Goal: Information Seeking & Learning: Learn about a topic

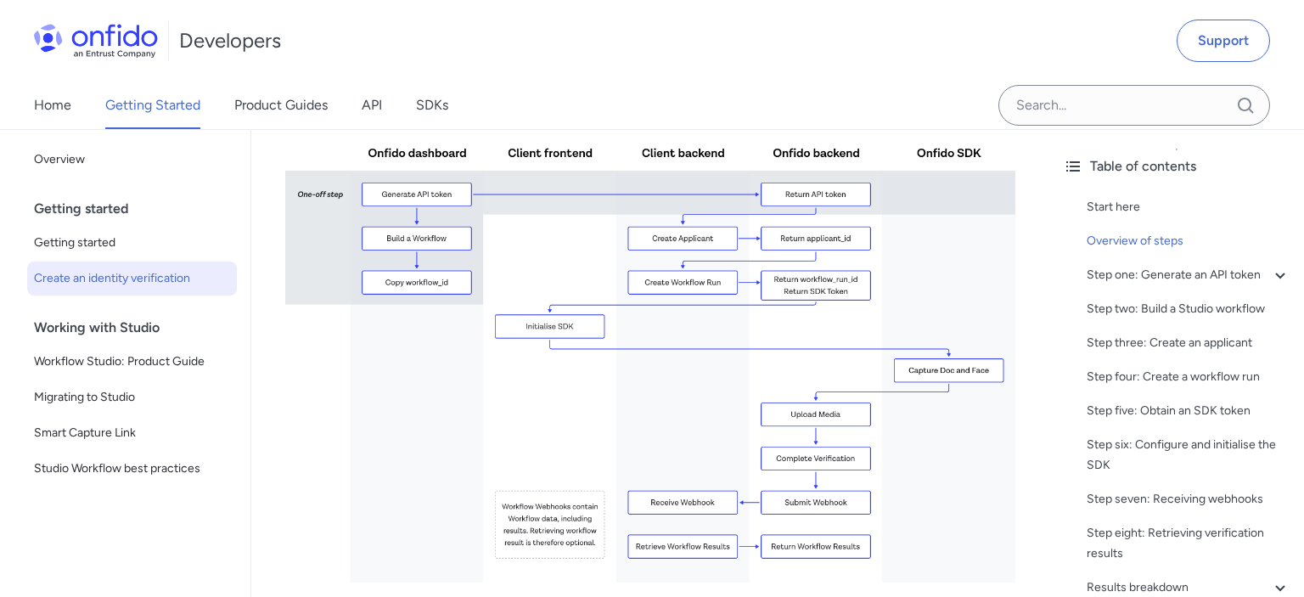
scroll to position [452, 0]
click at [297, 98] on link "Product Guides" at bounding box center [280, 105] width 93 height 48
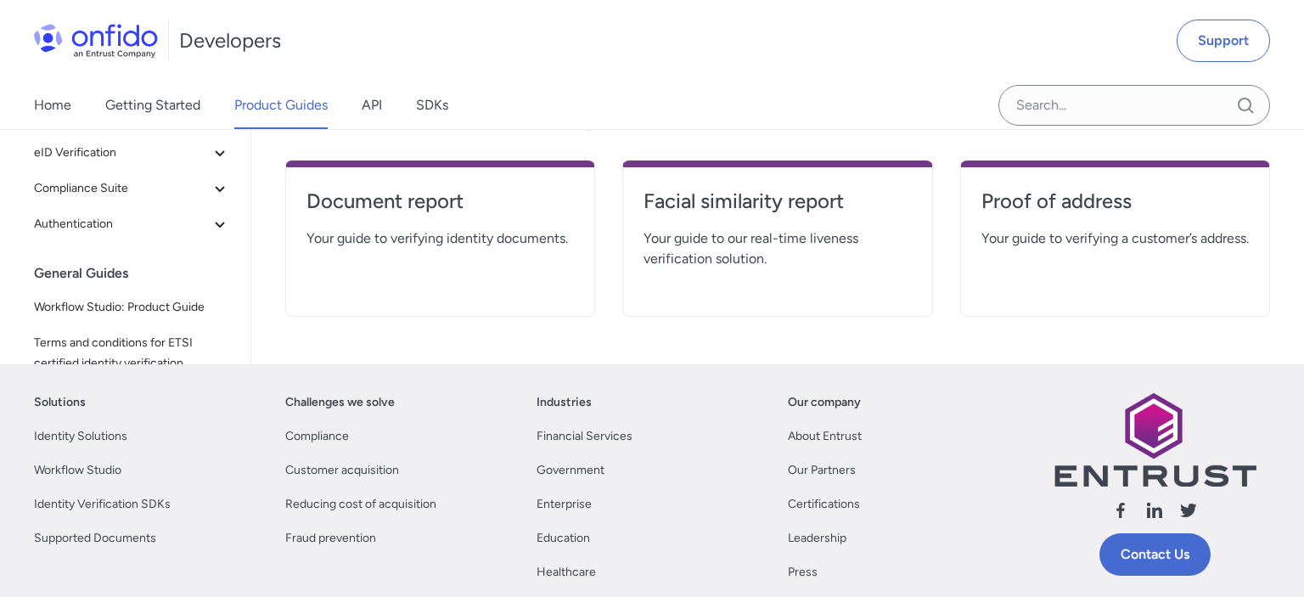
scroll to position [421, 0]
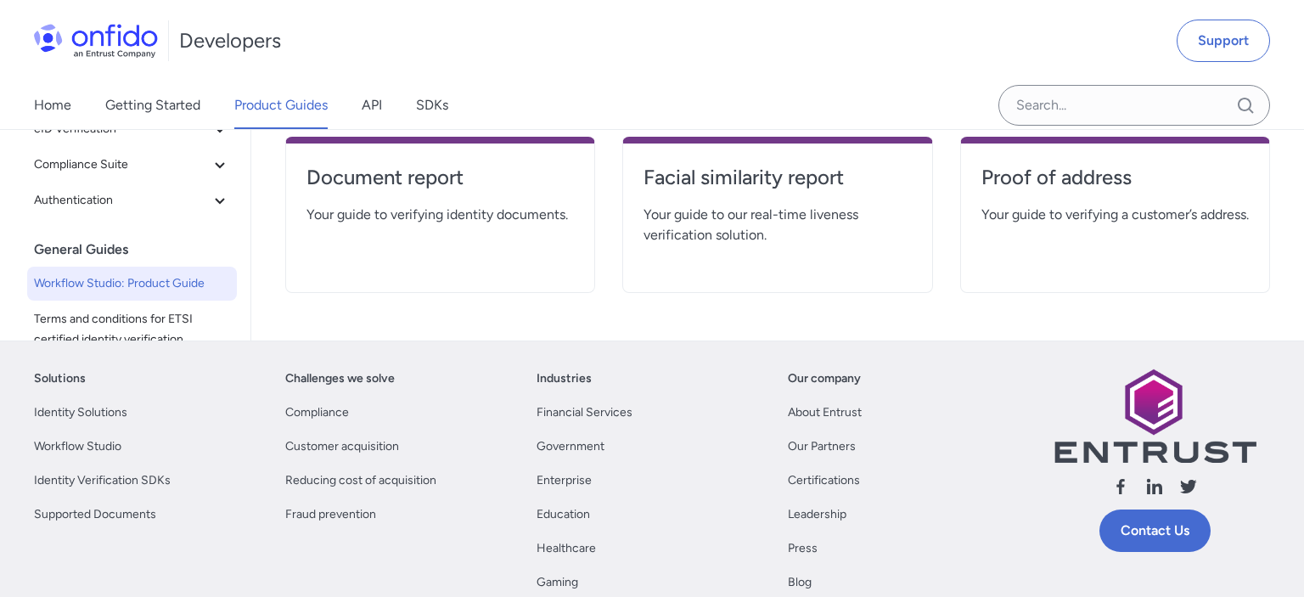
click at [102, 282] on span "Workflow Studio: Product Guide" at bounding box center [132, 283] width 196 height 20
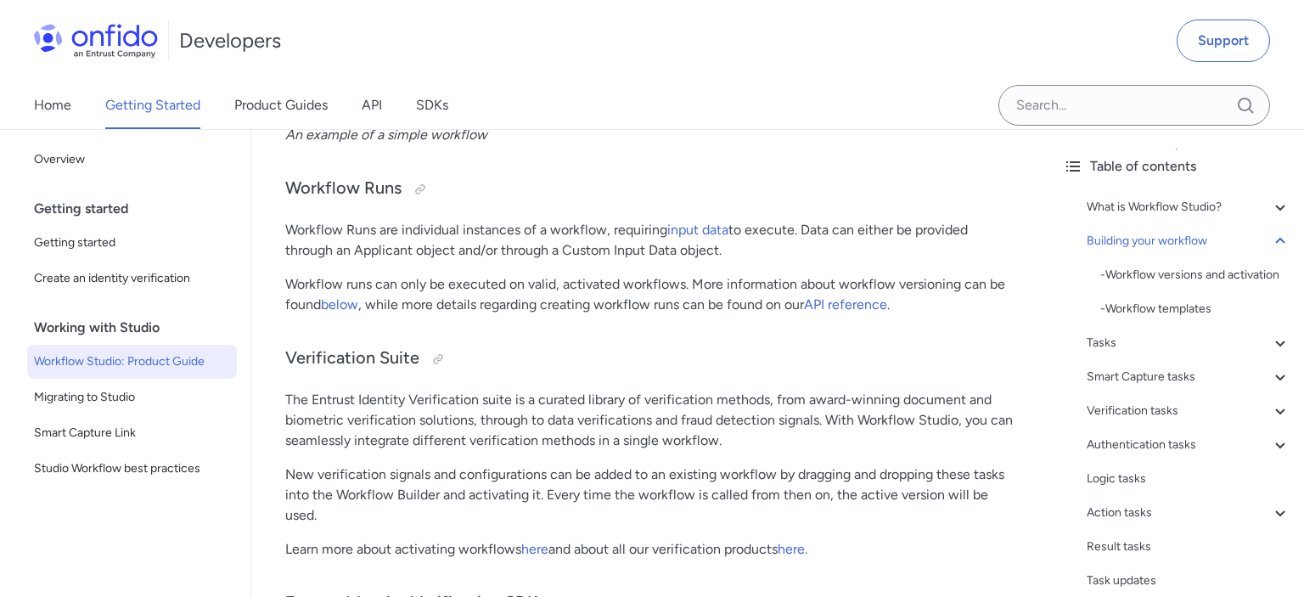
scroll to position [1463, 0]
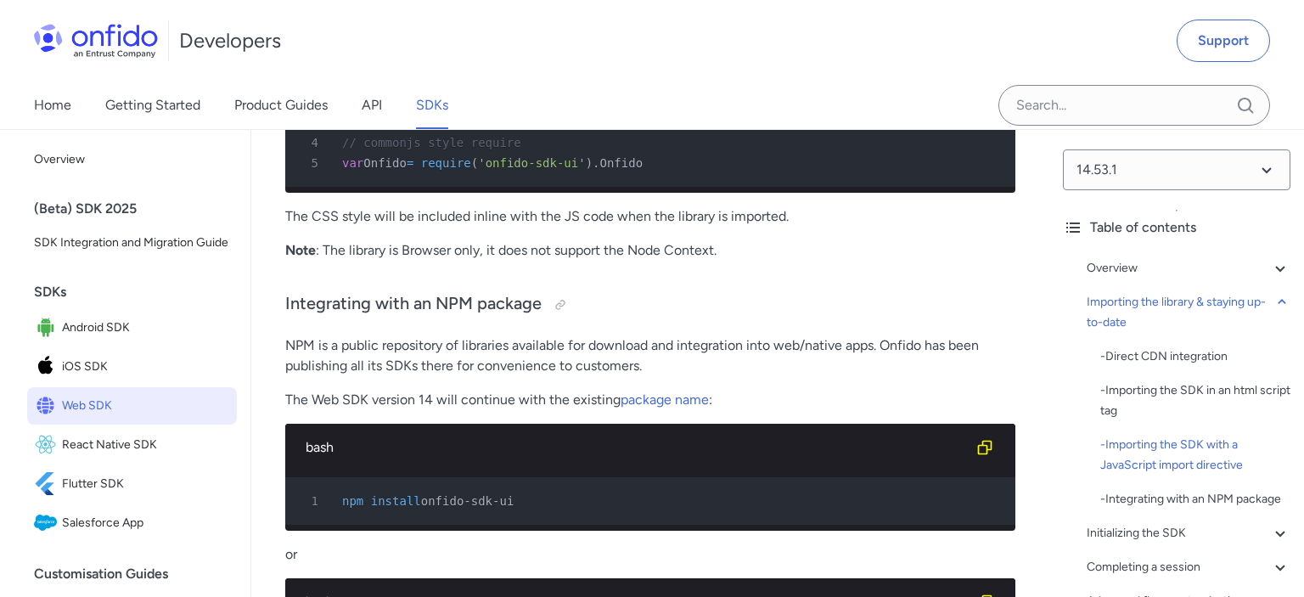
scroll to position [2252, 0]
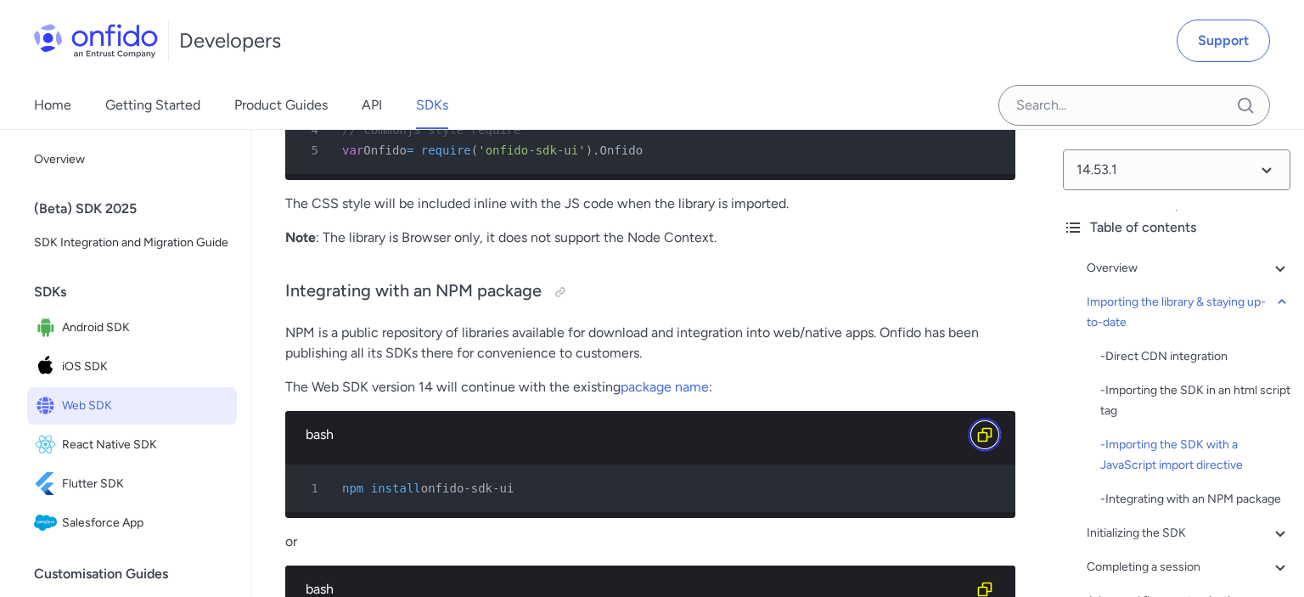
click at [980, 451] on button "Copy code snippet button" at bounding box center [985, 435] width 34 height 34
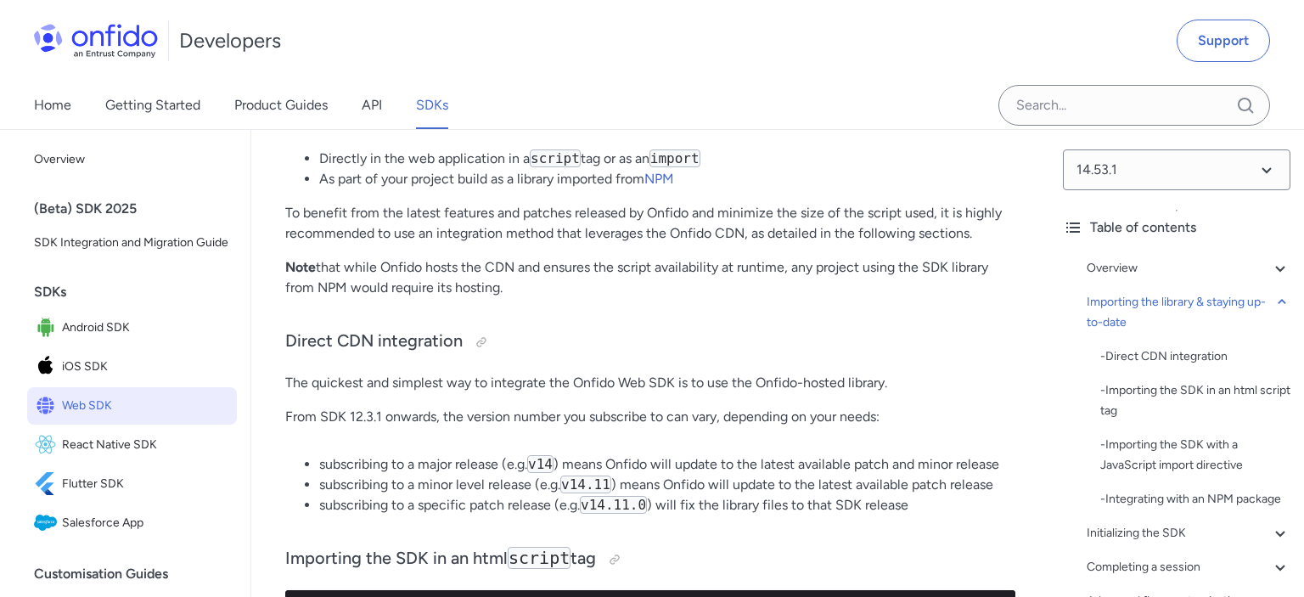
scroll to position [1330, 0]
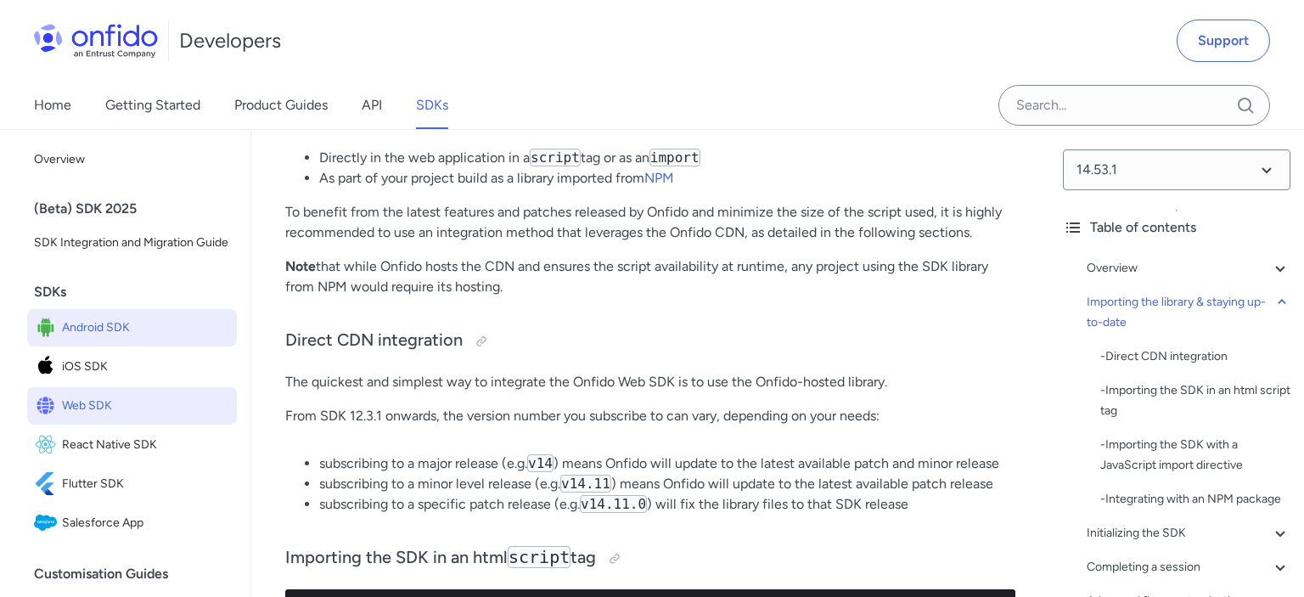
click at [103, 328] on span "Android SDK" at bounding box center [146, 328] width 168 height 24
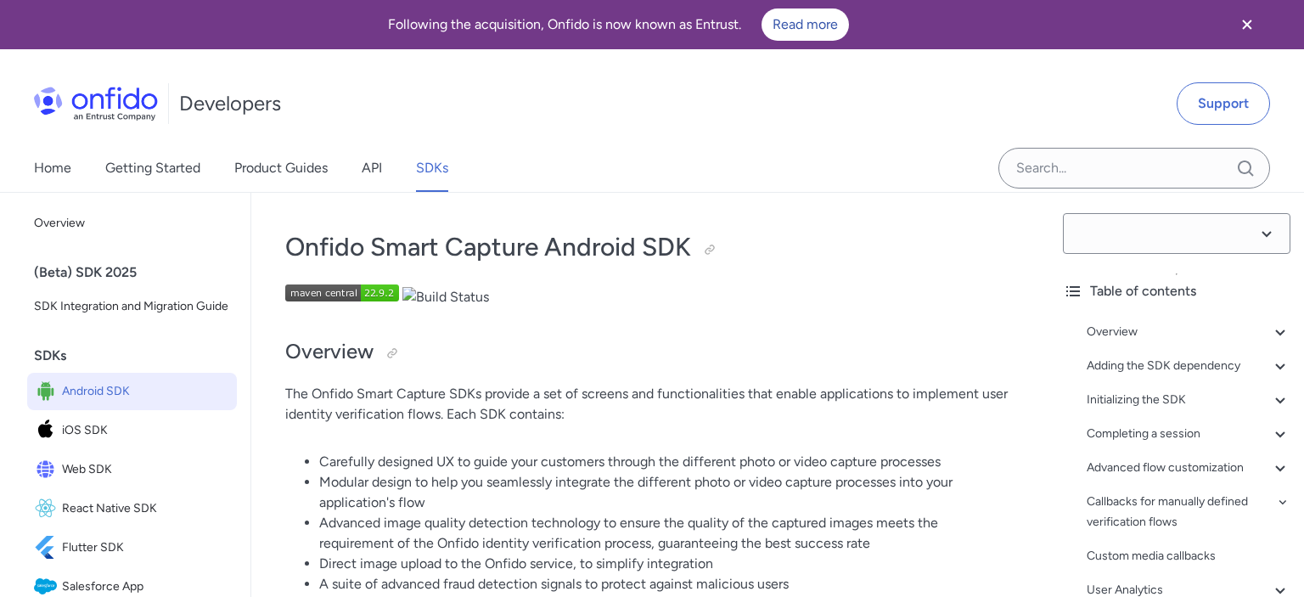
select select "23.1.0"
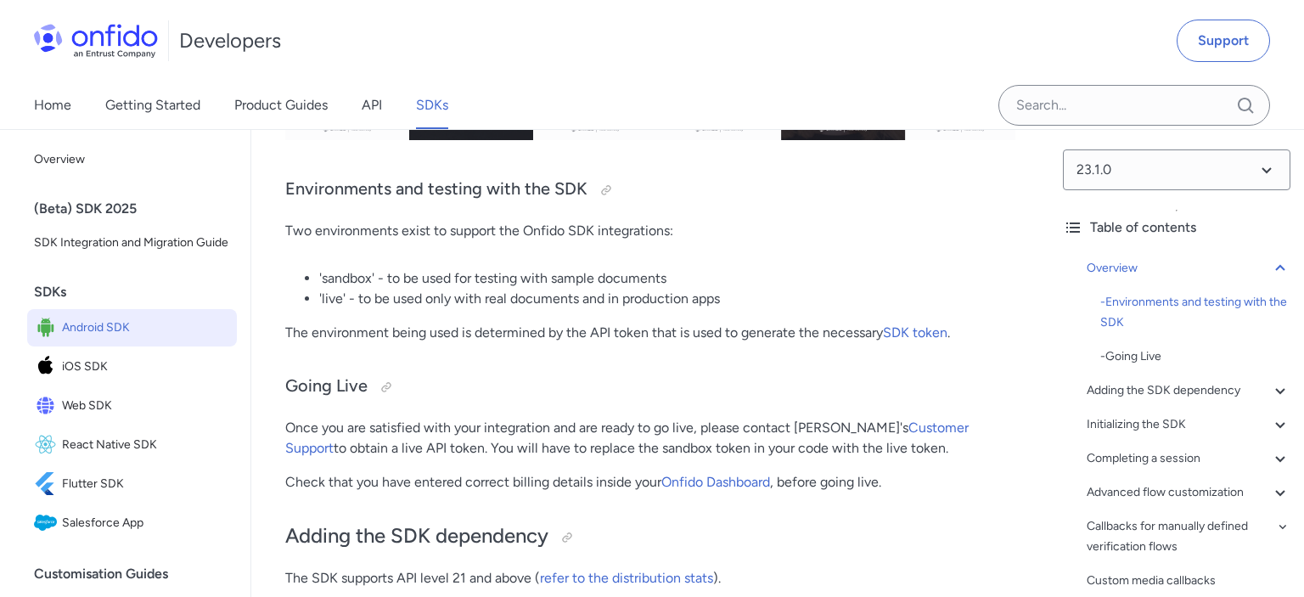
scroll to position [774, 0]
click at [59, 115] on link "Home" at bounding box center [52, 105] width 37 height 48
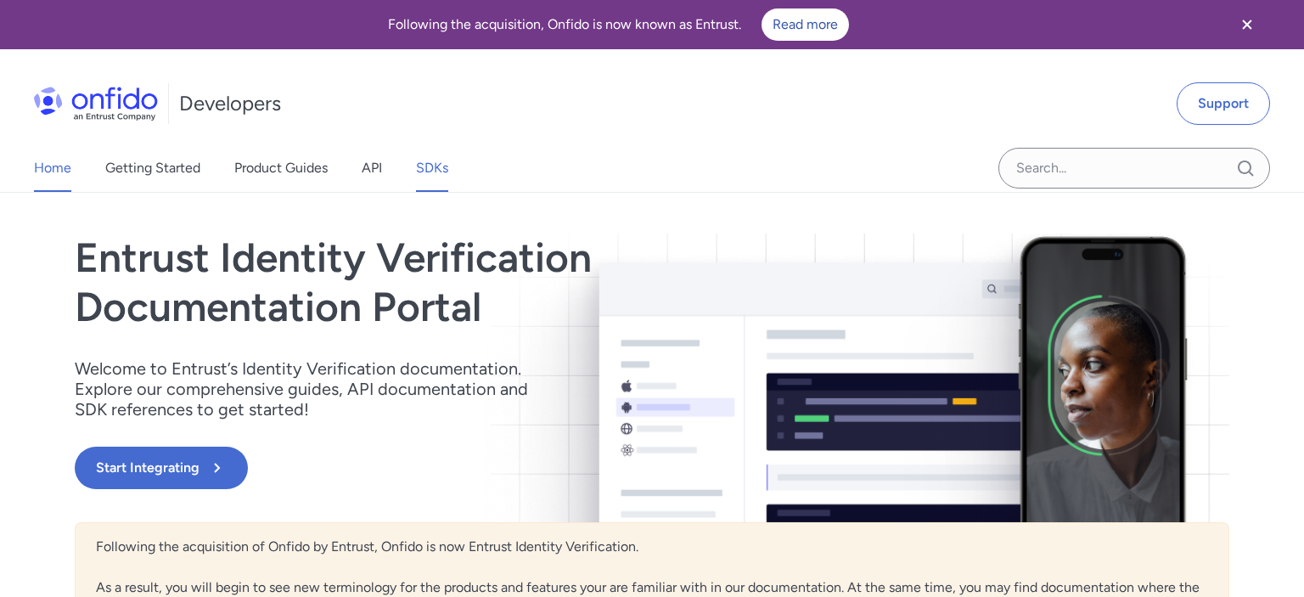
click at [441, 168] on link "SDKs" at bounding box center [432, 168] width 32 height 48
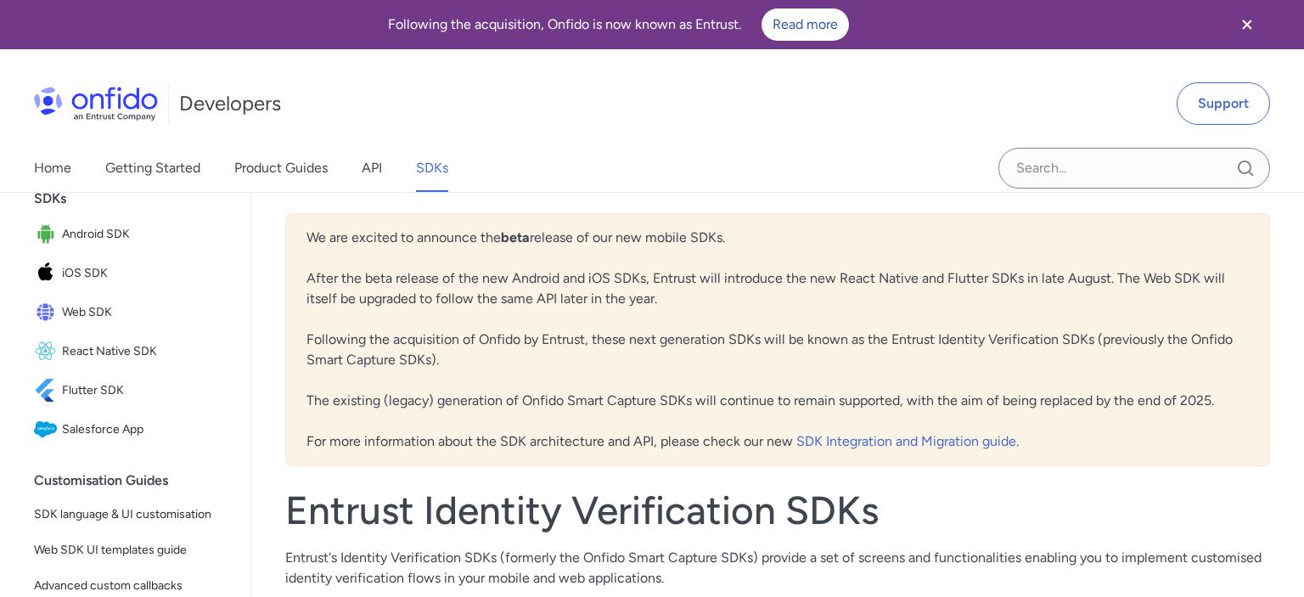
scroll to position [156, 0]
click at [85, 280] on span "iOS SDK" at bounding box center [146, 274] width 168 height 24
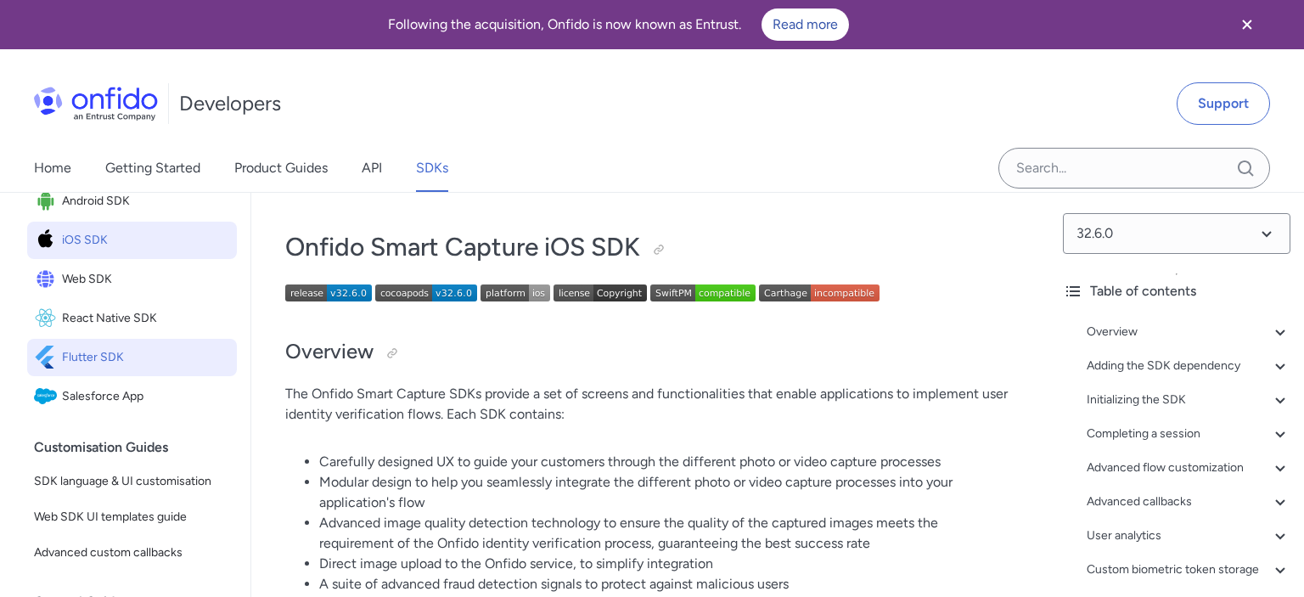
scroll to position [190, 0]
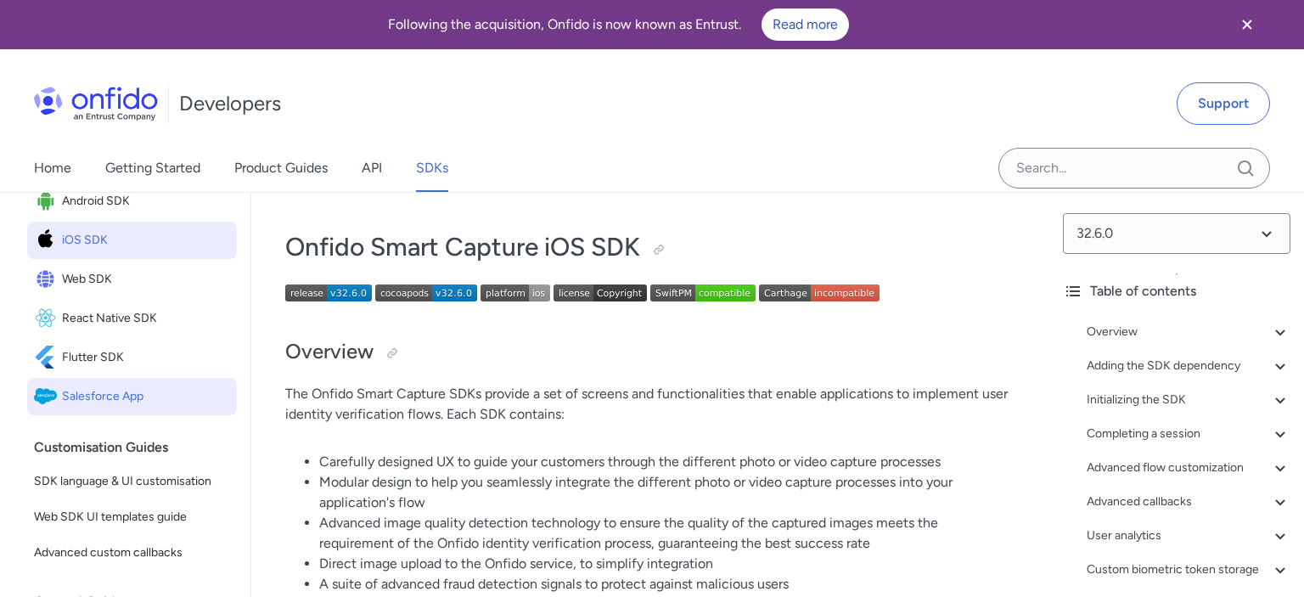
click at [138, 389] on span "Salesforce App" at bounding box center [146, 397] width 168 height 24
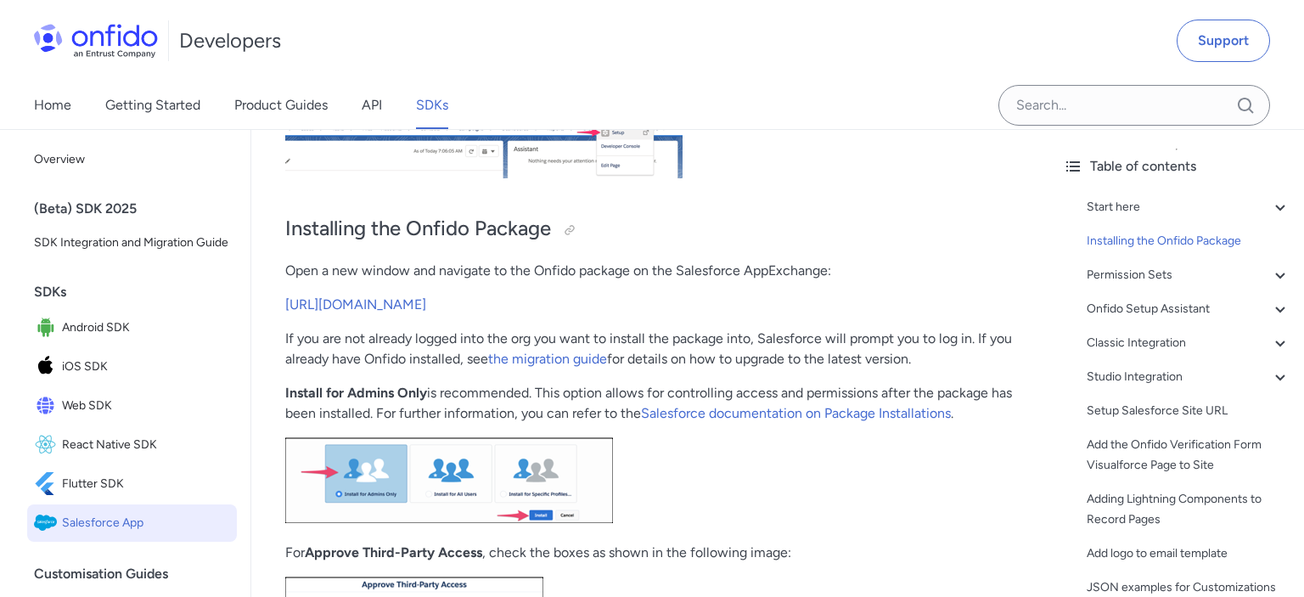
scroll to position [469, 0]
click at [1142, 345] on div "Classic Integration" at bounding box center [1188, 343] width 204 height 20
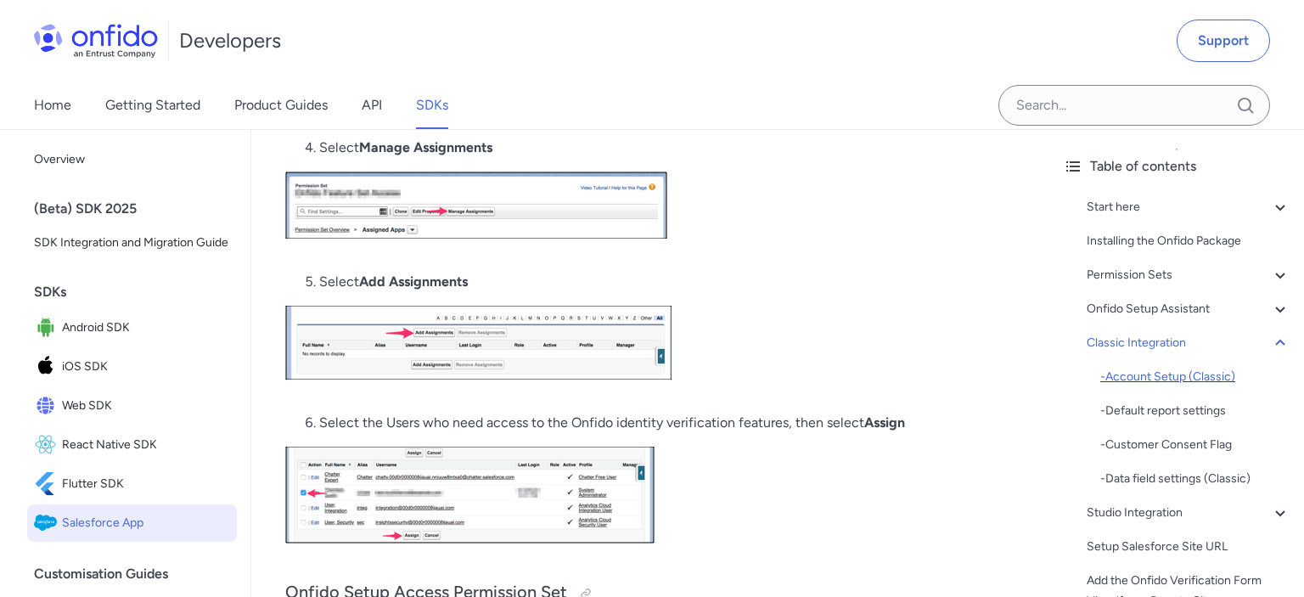
click at [1132, 373] on div "- Account Setup (Classic)" at bounding box center [1195, 377] width 190 height 20
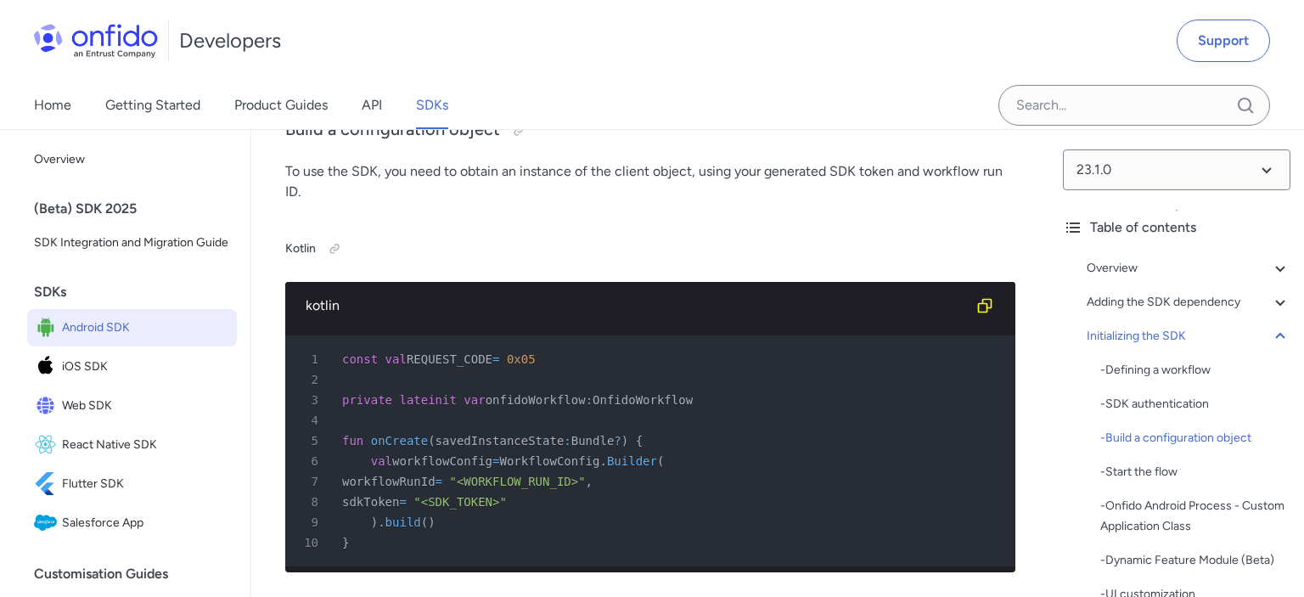
scroll to position [5009, 0]
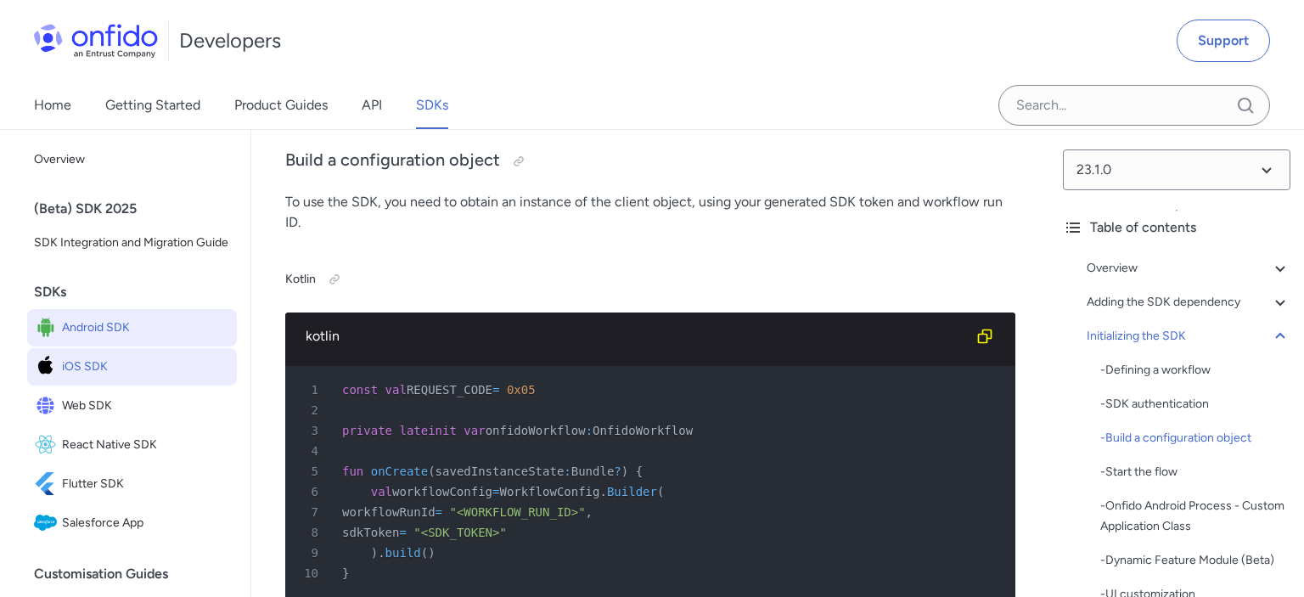
click at [57, 359] on img at bounding box center [48, 367] width 28 height 24
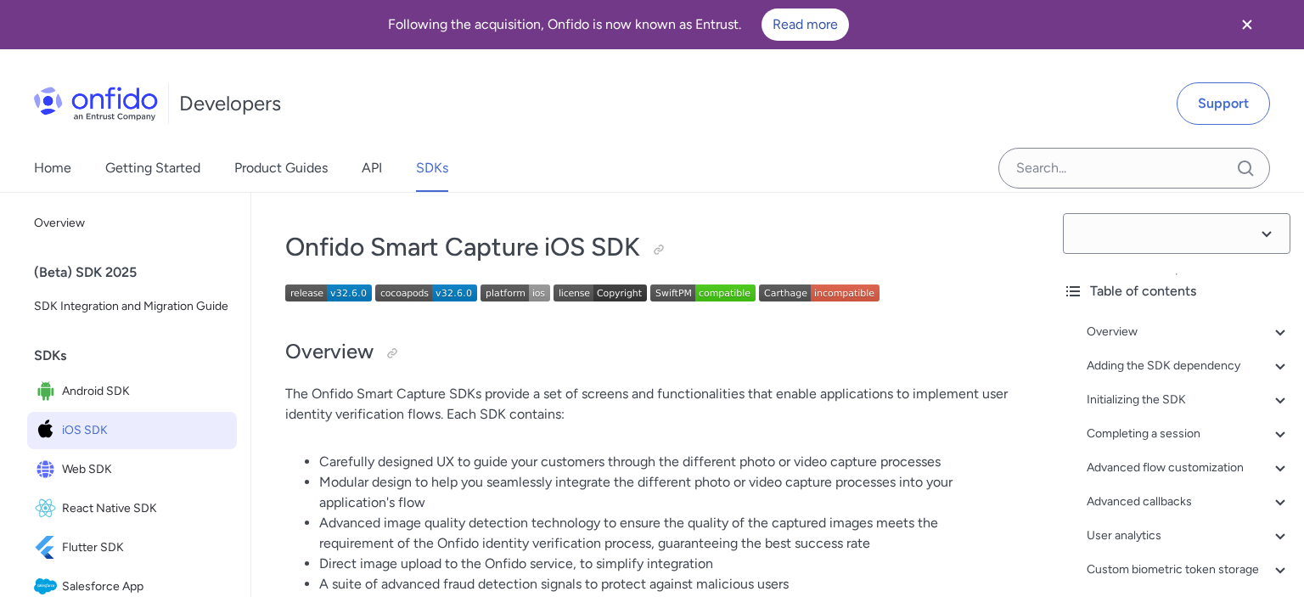
select select "32.6.0"
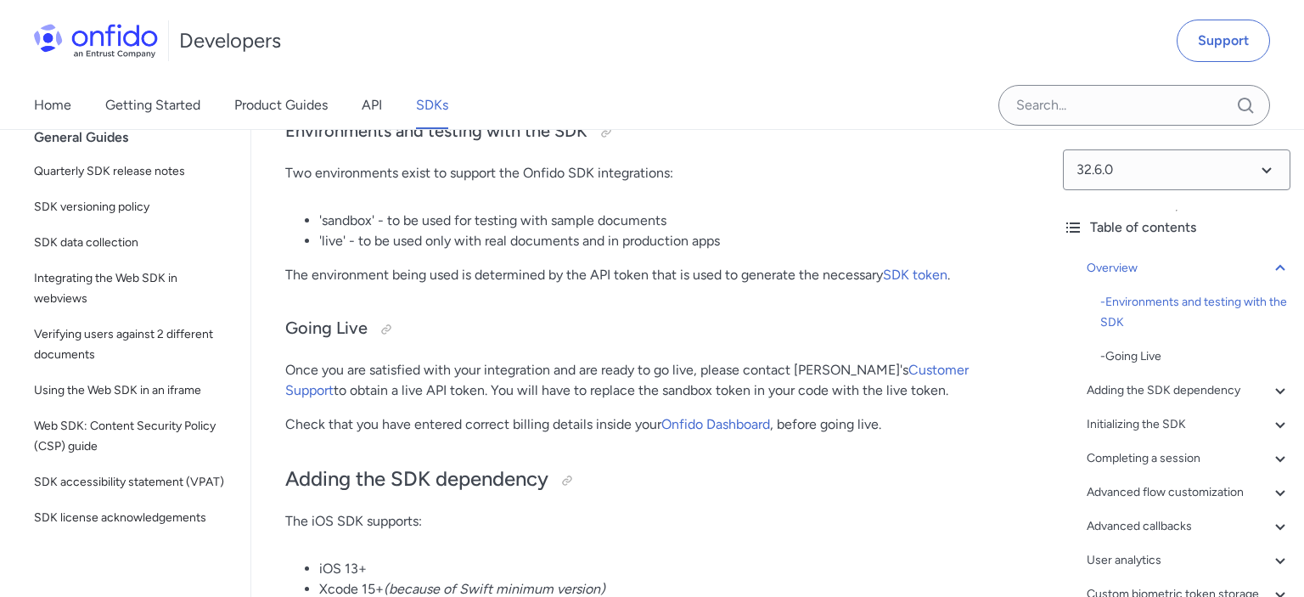
scroll to position [591, 0]
click at [155, 391] on span "Using the Web SDK in an iframe" at bounding box center [132, 390] width 196 height 20
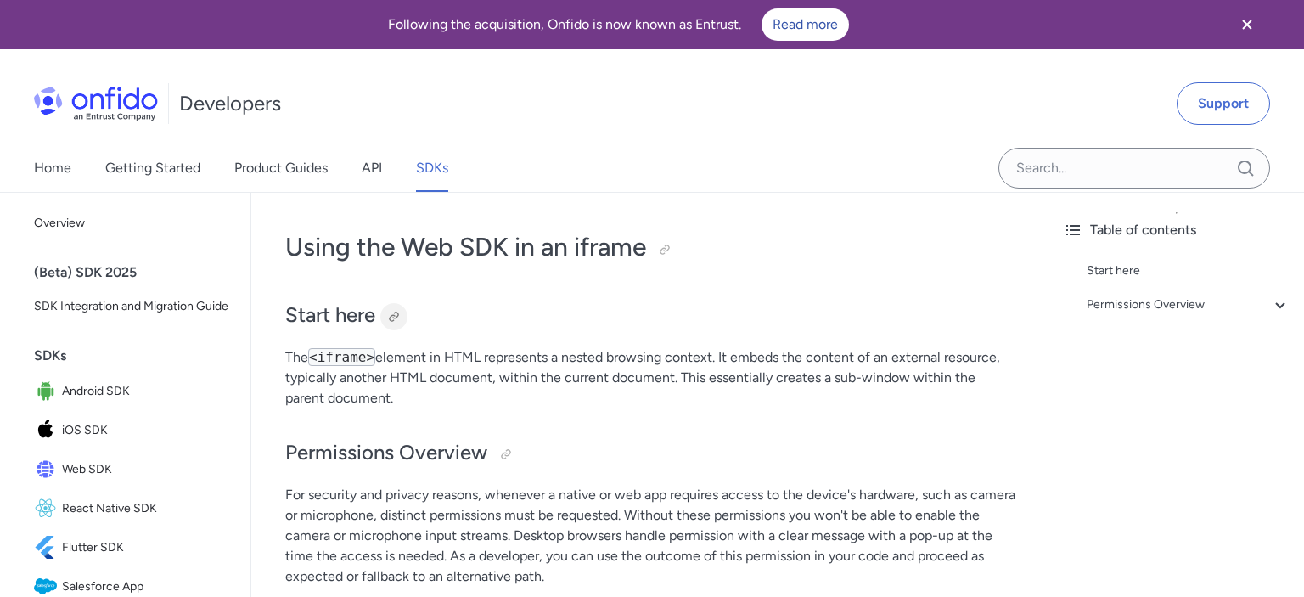
click at [393, 319] on div at bounding box center [394, 317] width 14 height 14
click at [312, 177] on link "Product Guides" at bounding box center [280, 168] width 93 height 48
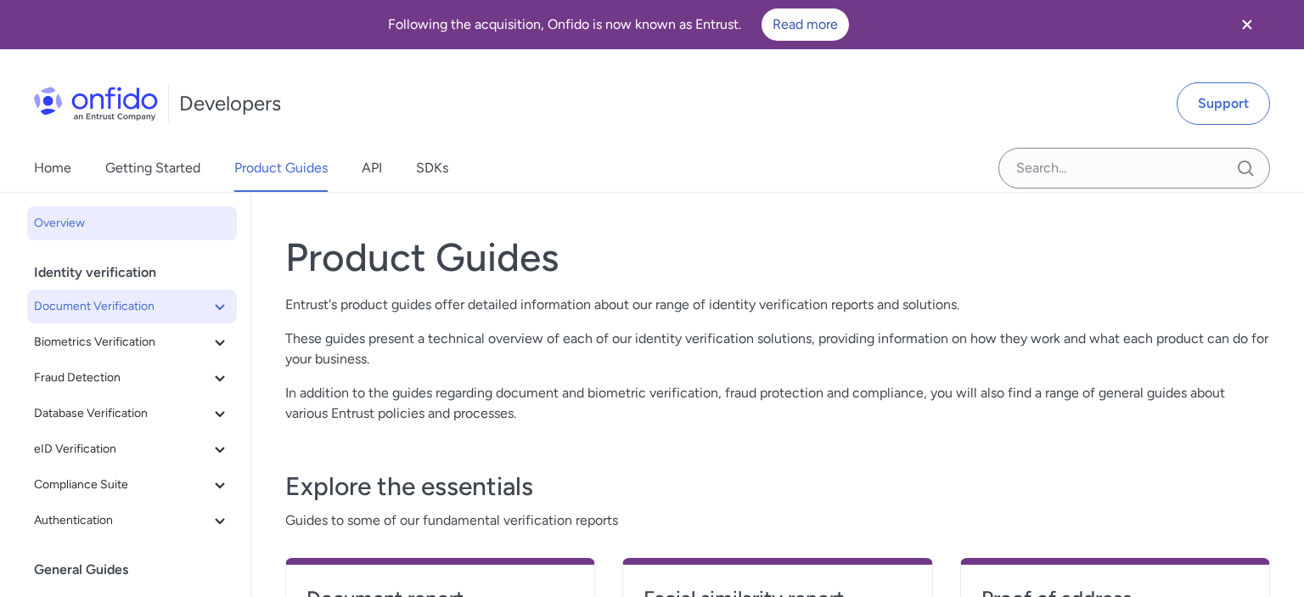
click at [218, 309] on icon at bounding box center [220, 306] width 20 height 20
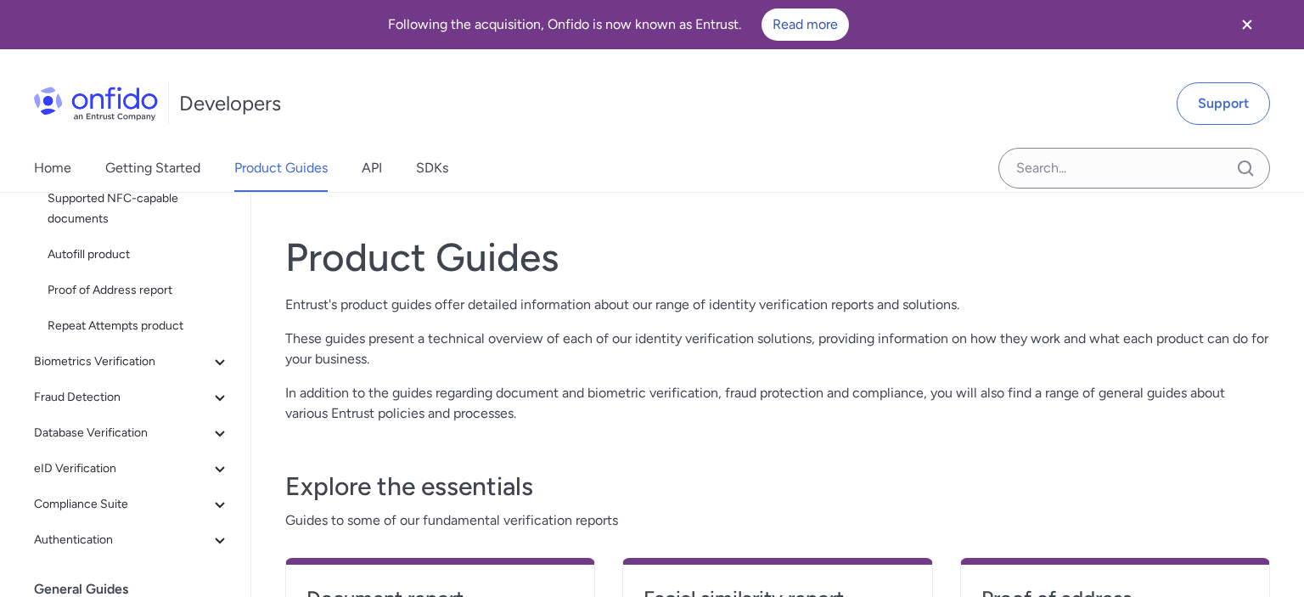
scroll to position [213, 0]
click at [135, 360] on span "Biometrics Verification" at bounding box center [122, 363] width 176 height 20
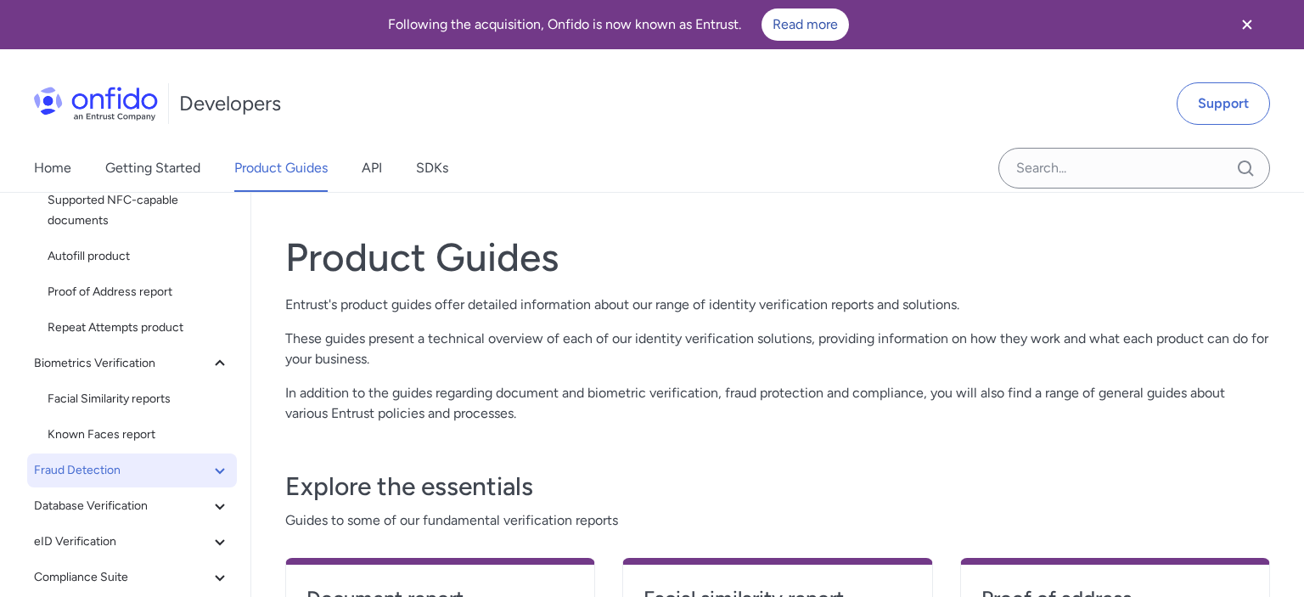
scroll to position [214, 0]
click at [97, 459] on span "Fraud Detection" at bounding box center [122, 469] width 176 height 20
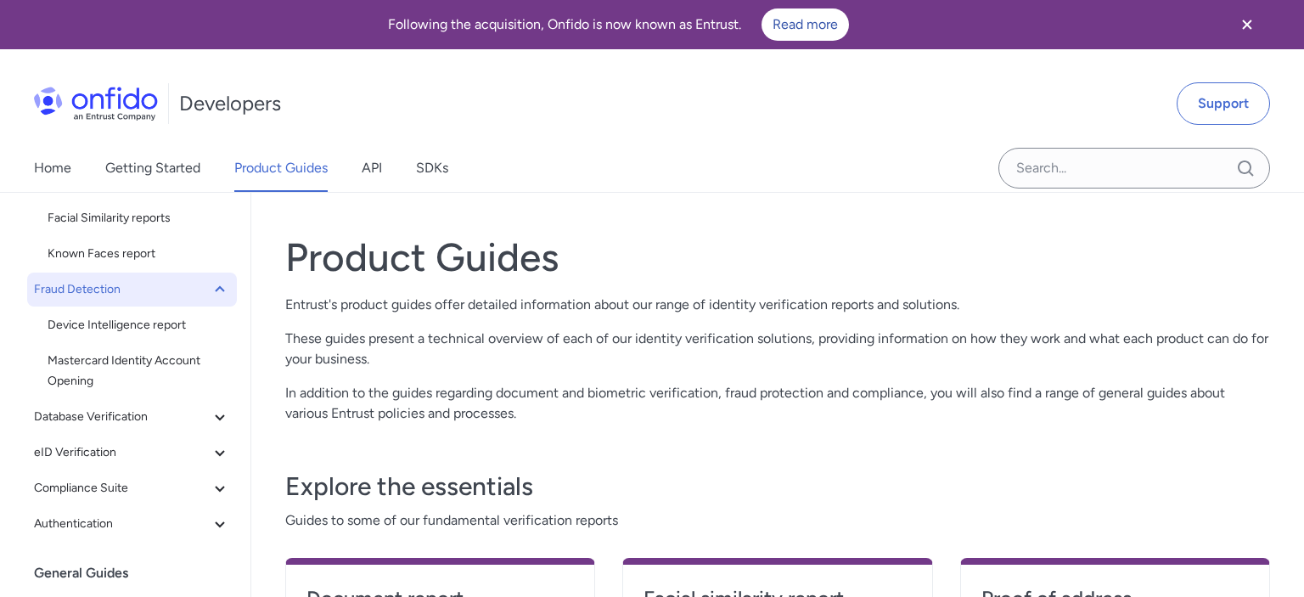
scroll to position [394, 0]
click at [97, 459] on span "eID Verification" at bounding box center [122, 452] width 176 height 20
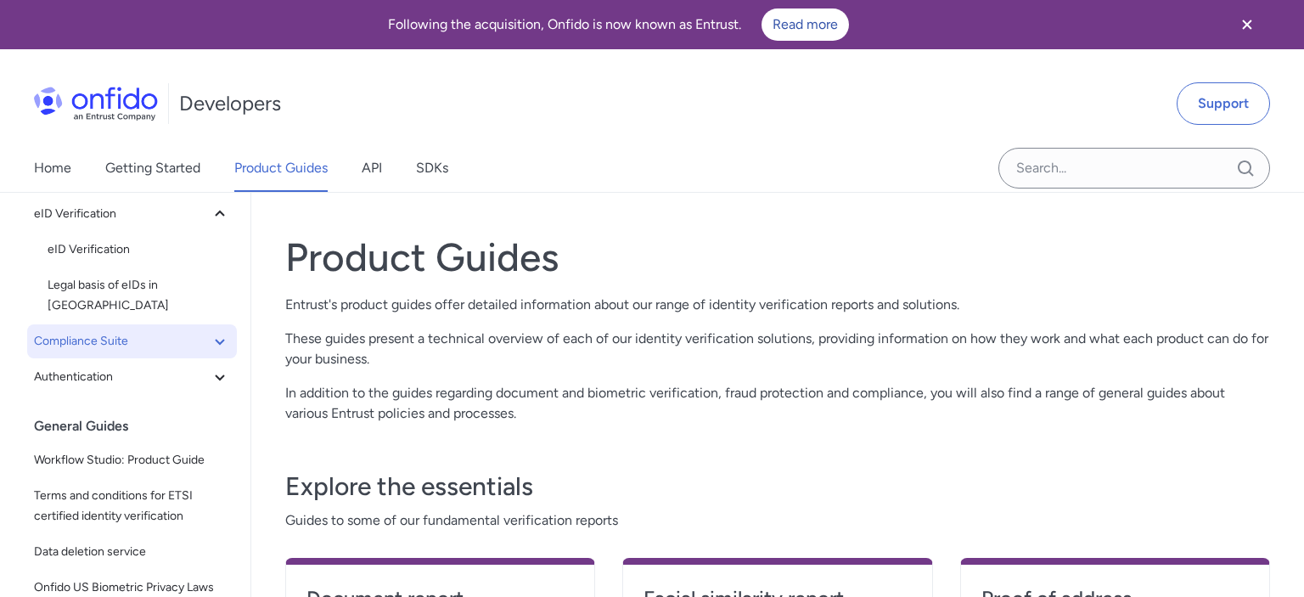
click at [129, 330] on button "Compliance Suite" at bounding box center [132, 341] width 210 height 34
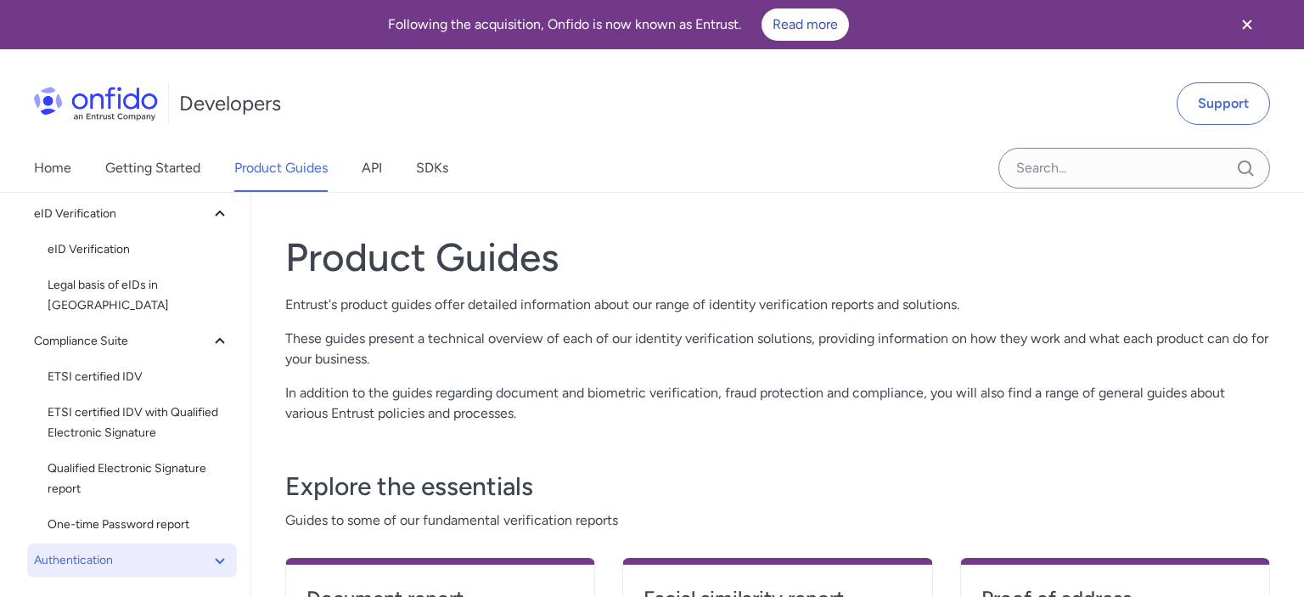
click at [104, 550] on span "Authentication" at bounding box center [122, 560] width 176 height 20
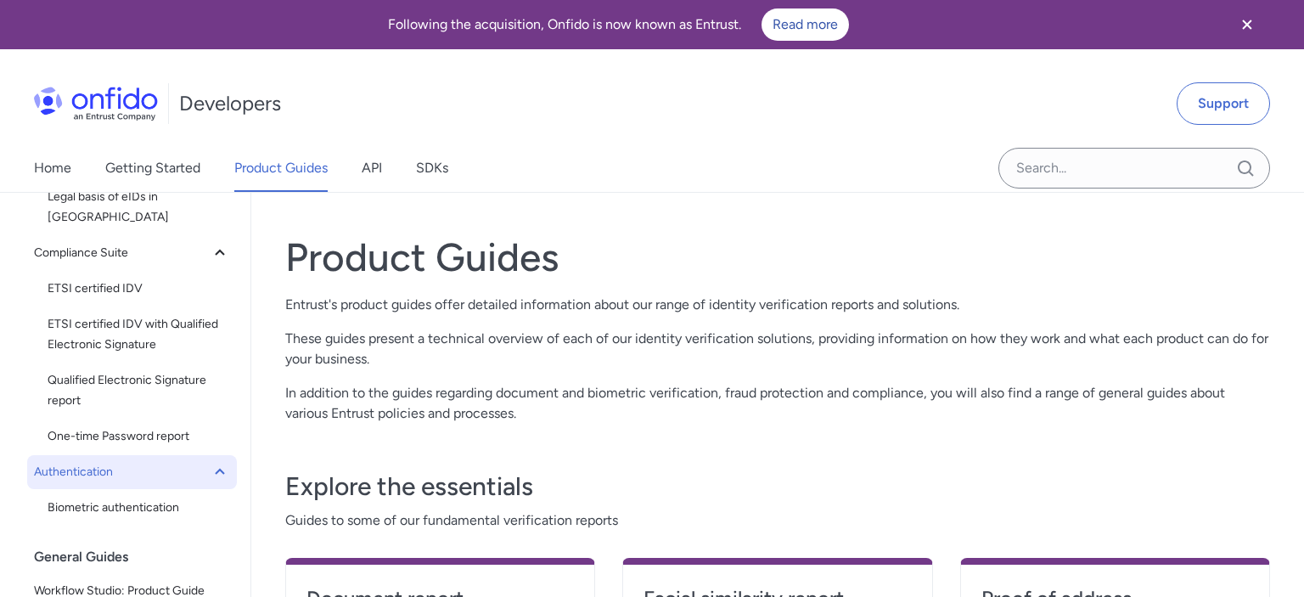
scroll to position [722, 0]
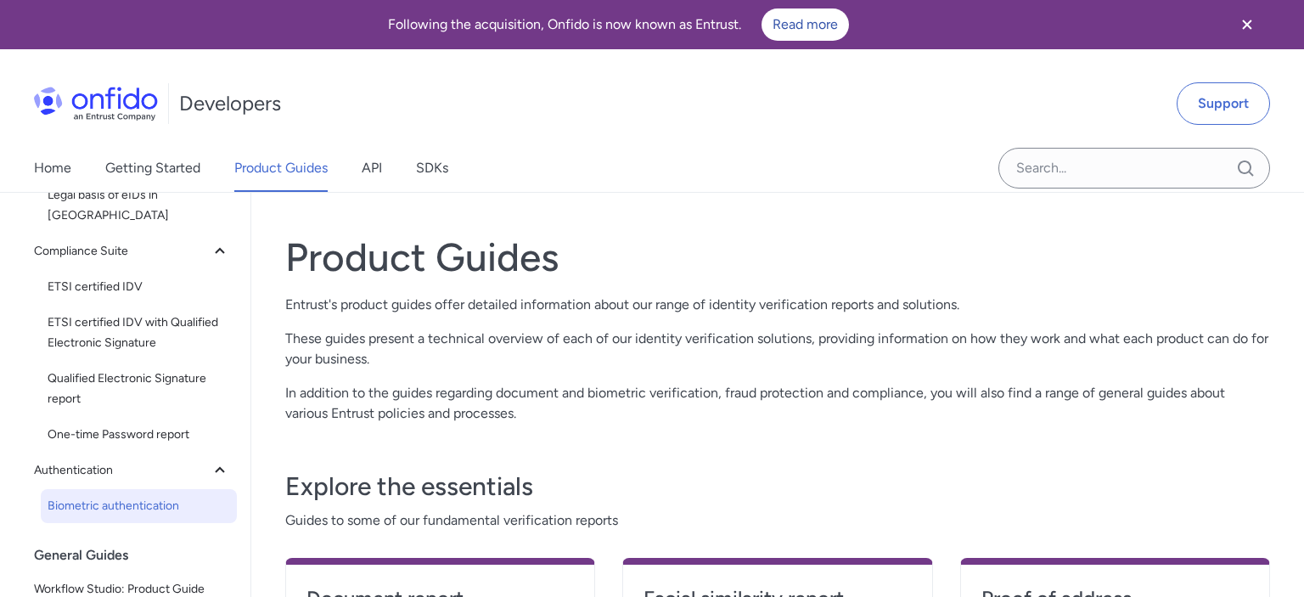
click at [127, 496] on span "Biometric authentication" at bounding box center [139, 506] width 182 height 20
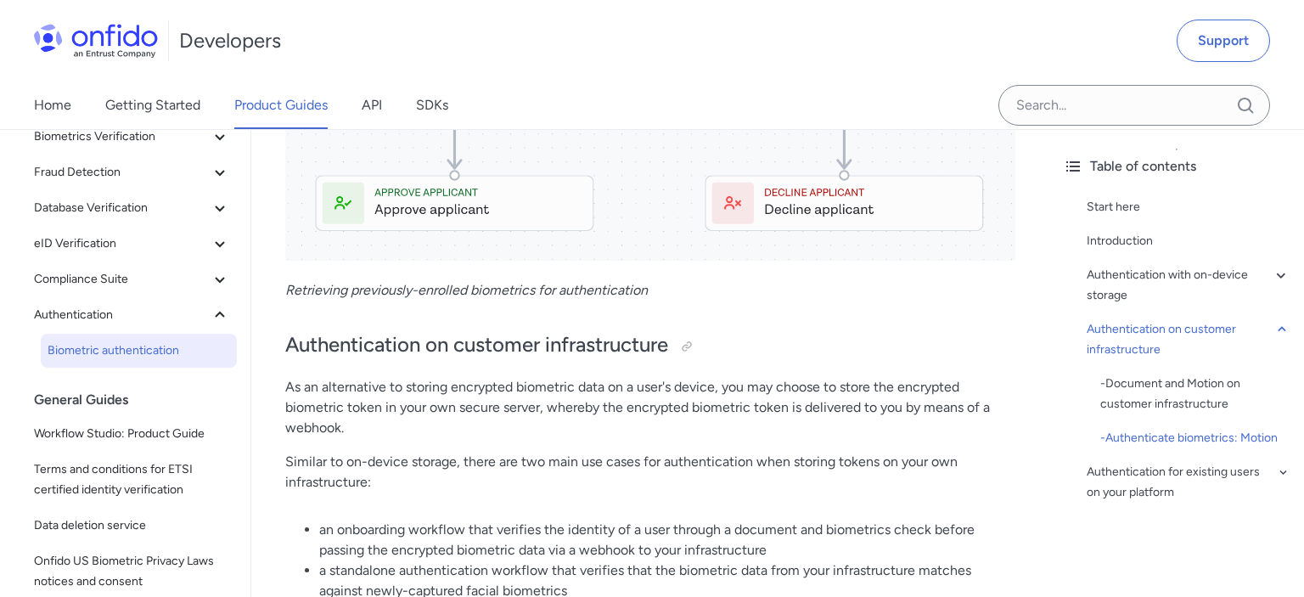
scroll to position [149, 0]
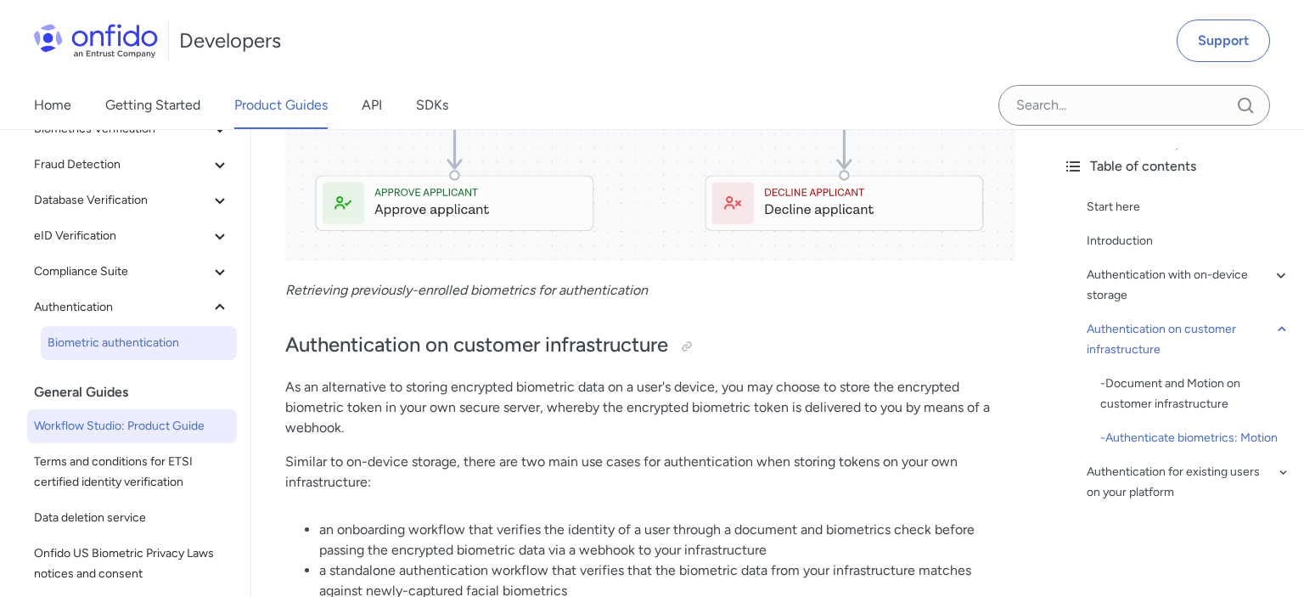
click at [177, 431] on span "Workflow Studio: Product Guide" at bounding box center [132, 426] width 196 height 20
